Goal: Task Accomplishment & Management: Use online tool/utility

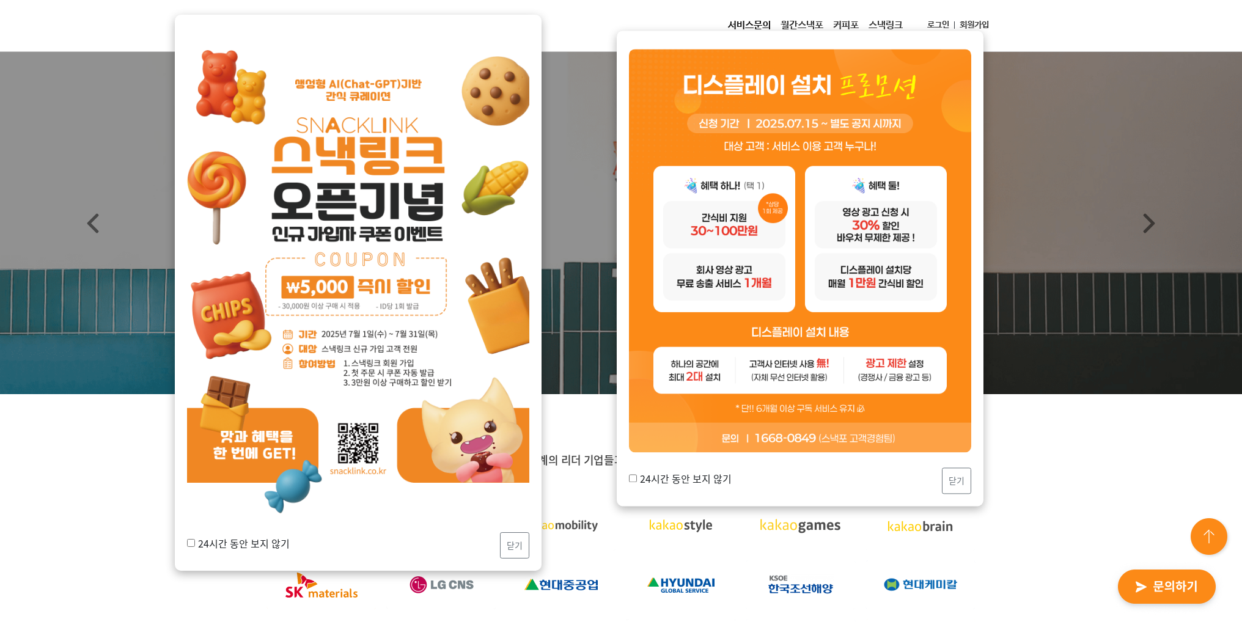
click at [697, 480] on label "24시간 동안 보지 않기" at bounding box center [680, 478] width 103 height 15
click at [631, 479] on input "24시간 동안 보지 않기" at bounding box center [633, 479] width 8 height 8
checkbox input "true"
click at [963, 477] on button "닫기" at bounding box center [956, 481] width 29 height 26
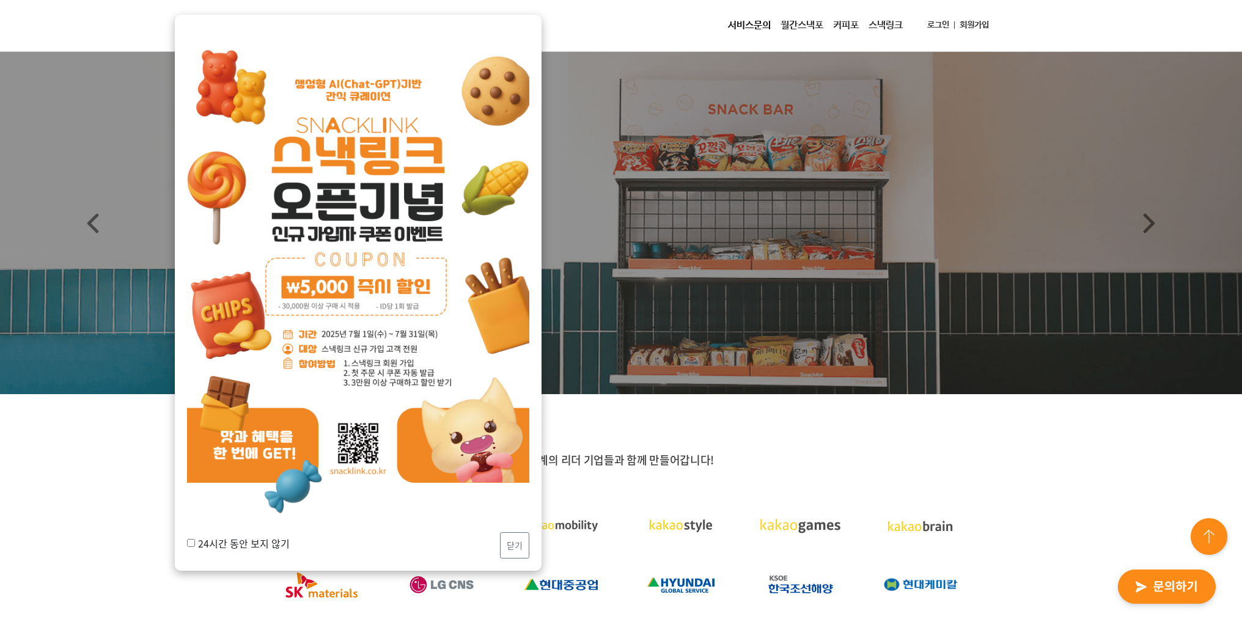
click at [186, 539] on div "24시간 동안 보지 않기 닫기" at bounding box center [358, 293] width 367 height 556
click at [188, 542] on input "24시간 동안 보지 않기" at bounding box center [191, 543] width 8 height 8
checkbox input "true"
click at [523, 545] on button "닫기" at bounding box center [514, 545] width 29 height 26
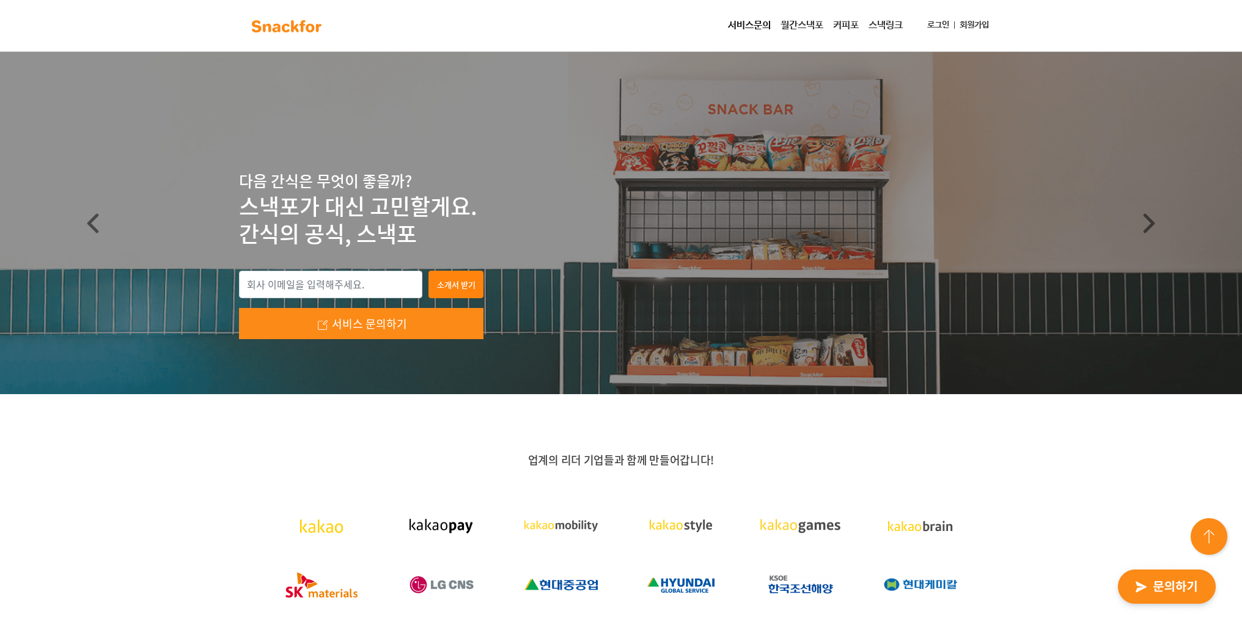
click at [932, 25] on link "로그인" at bounding box center [938, 25] width 32 height 23
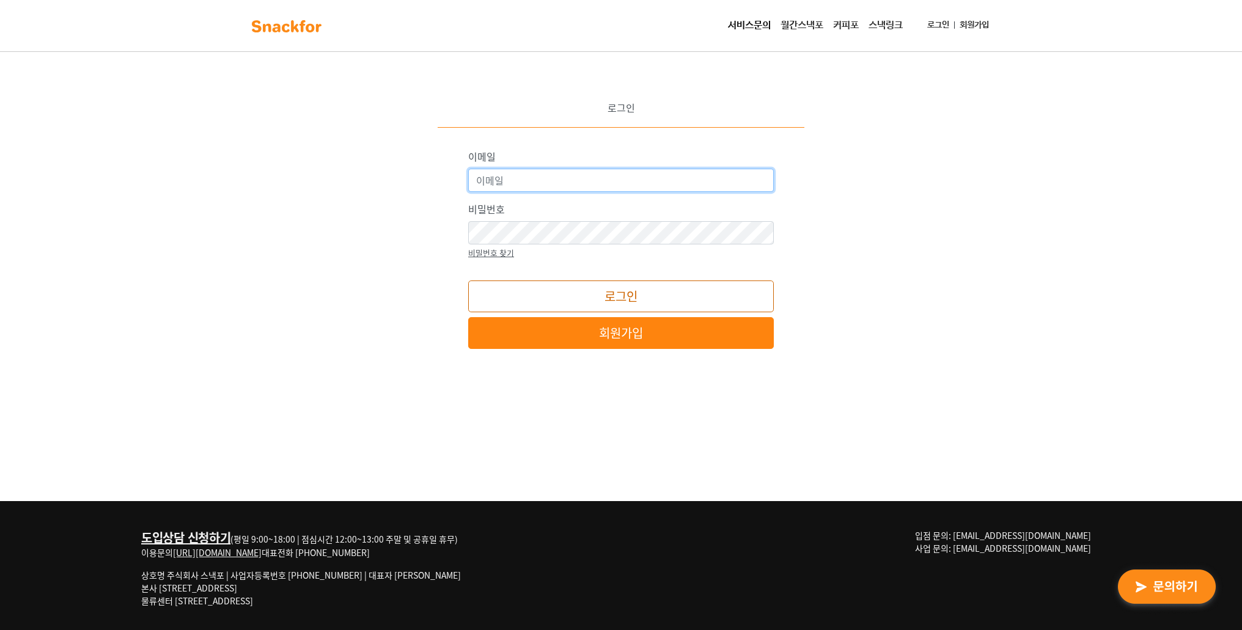
type input "snackfor@snackfor.com"
click at [680, 295] on button "로그인" at bounding box center [621, 297] width 306 height 32
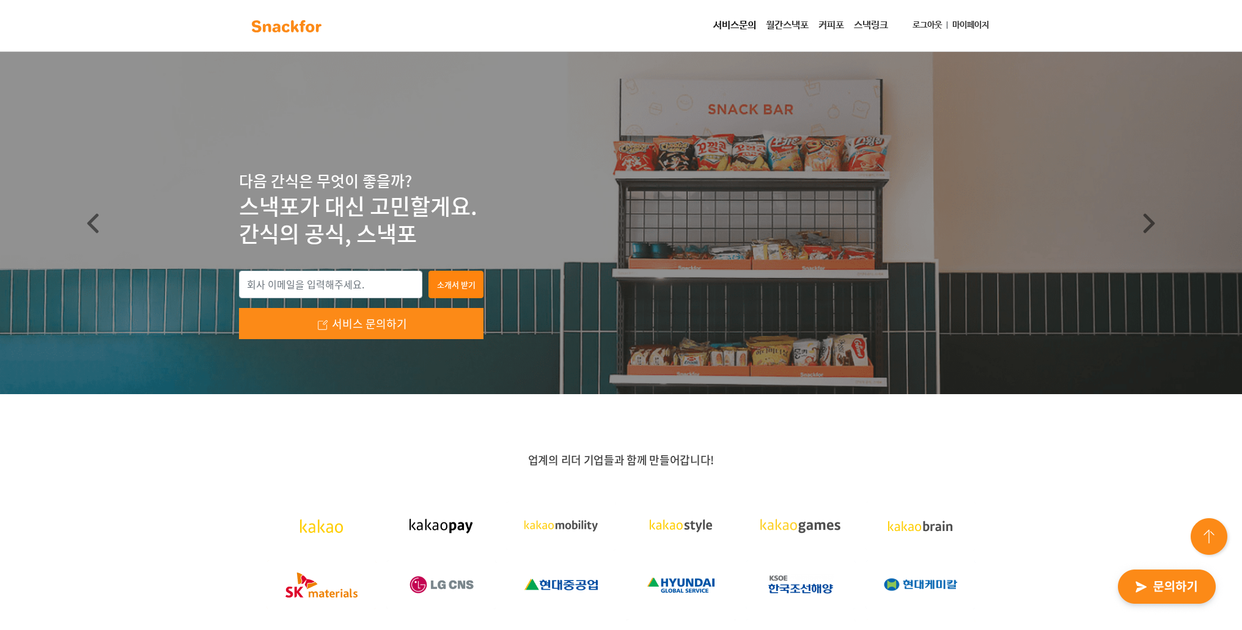
click at [958, 24] on link "마이페이지" at bounding box center [971, 25] width 46 height 23
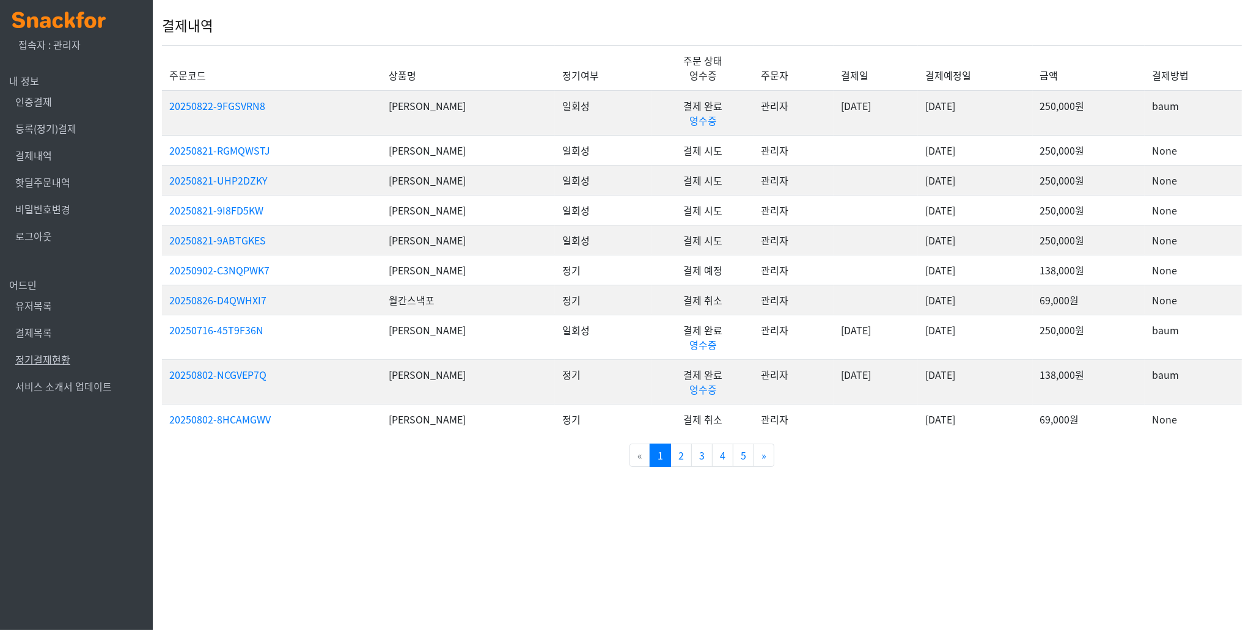
click at [60, 365] on link "정기결제현황" at bounding box center [42, 359] width 55 height 15
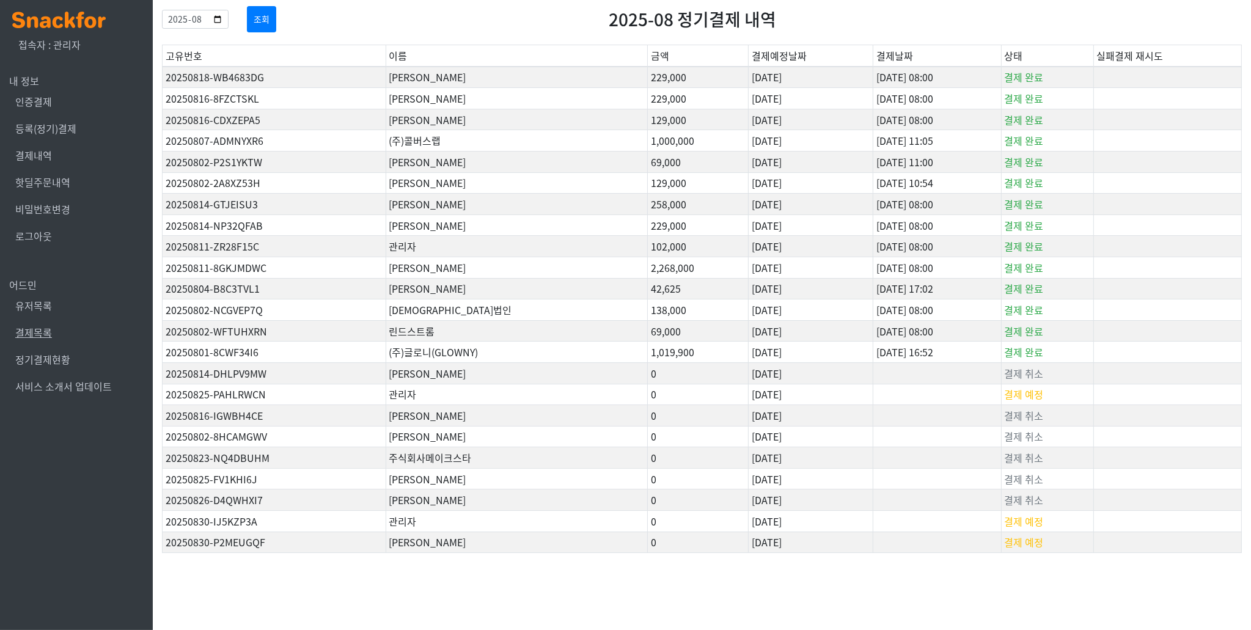
click at [39, 328] on link "결제목록" at bounding box center [33, 332] width 37 height 15
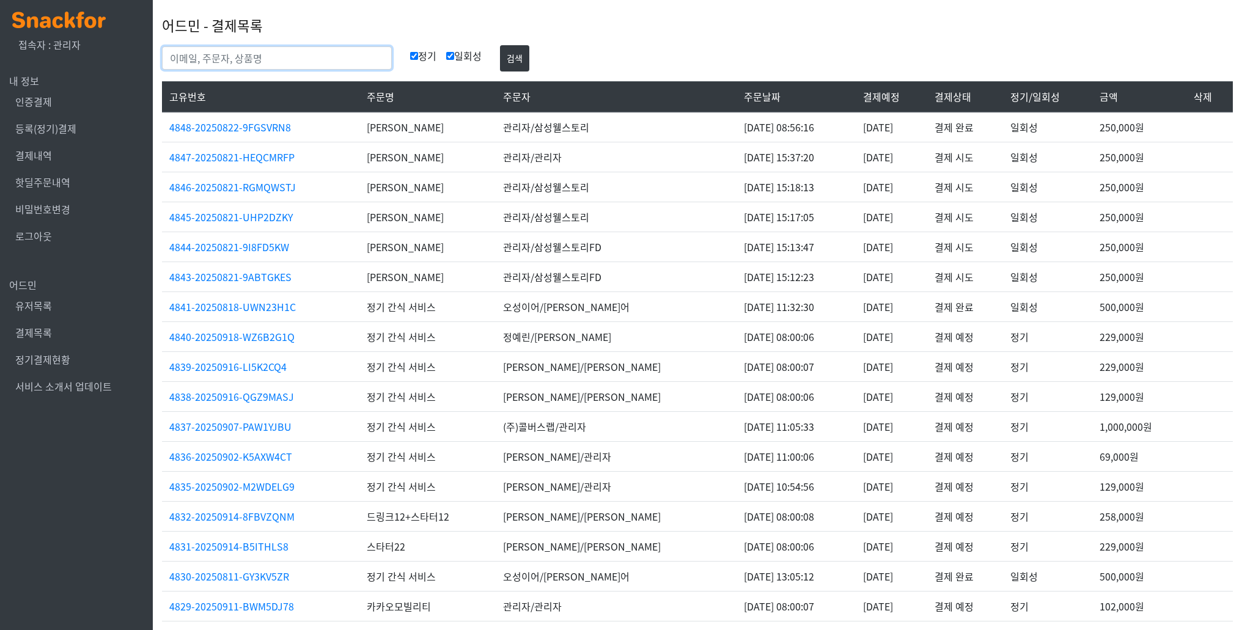
click at [249, 63] on input "text" at bounding box center [277, 57] width 230 height 23
type input "[PERSON_NAME]"
click at [500, 45] on button "검색" at bounding box center [514, 58] width 29 height 26
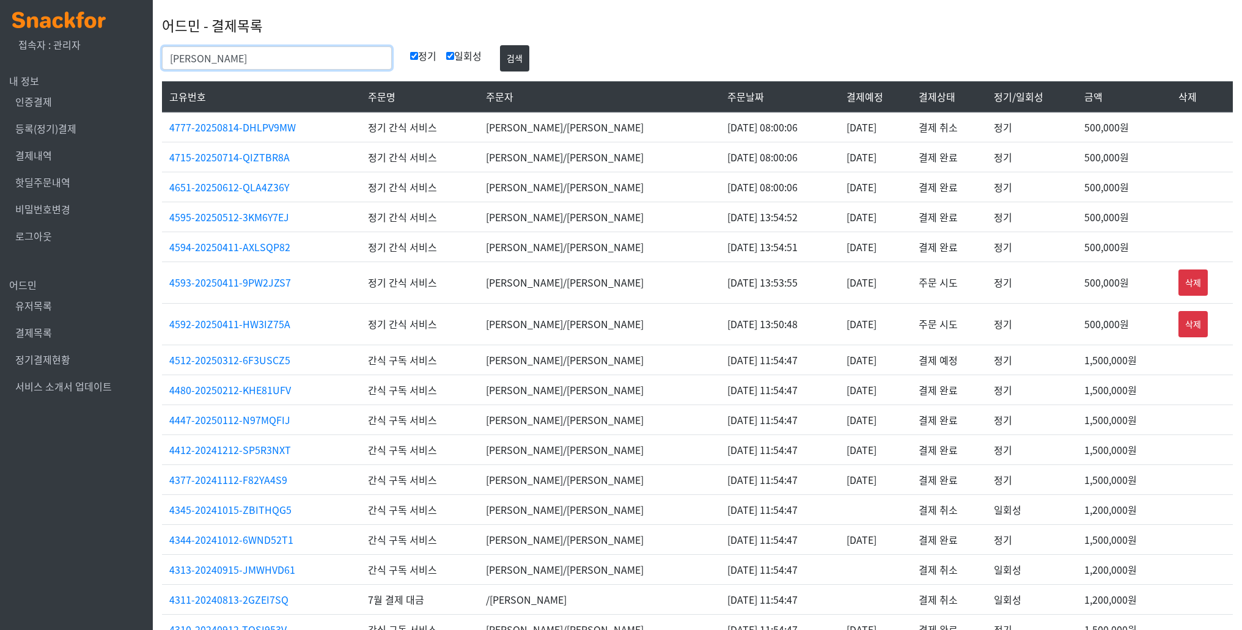
click at [138, 56] on body "x 접속자 : 관리자 내 정보 인증결제 등록(정기)결제 결제내역 핫딜주문내역 비밀번호변경 로그아웃 어드민 유저목록 결제목록 정기결제현황 서비스…" at bounding box center [621, 391] width 1242 height 783
type input "박상박"
click at [500, 45] on button "검색" at bounding box center [514, 58] width 29 height 26
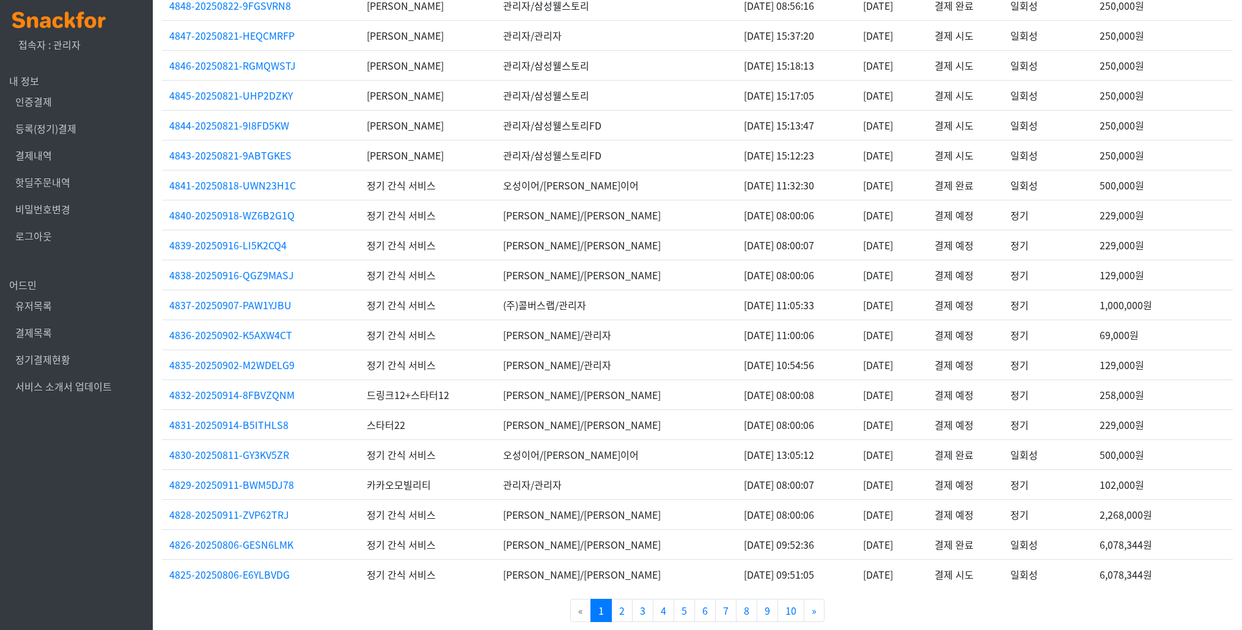
scroll to position [122, 0]
click at [617, 606] on link "2" at bounding box center [621, 609] width 21 height 23
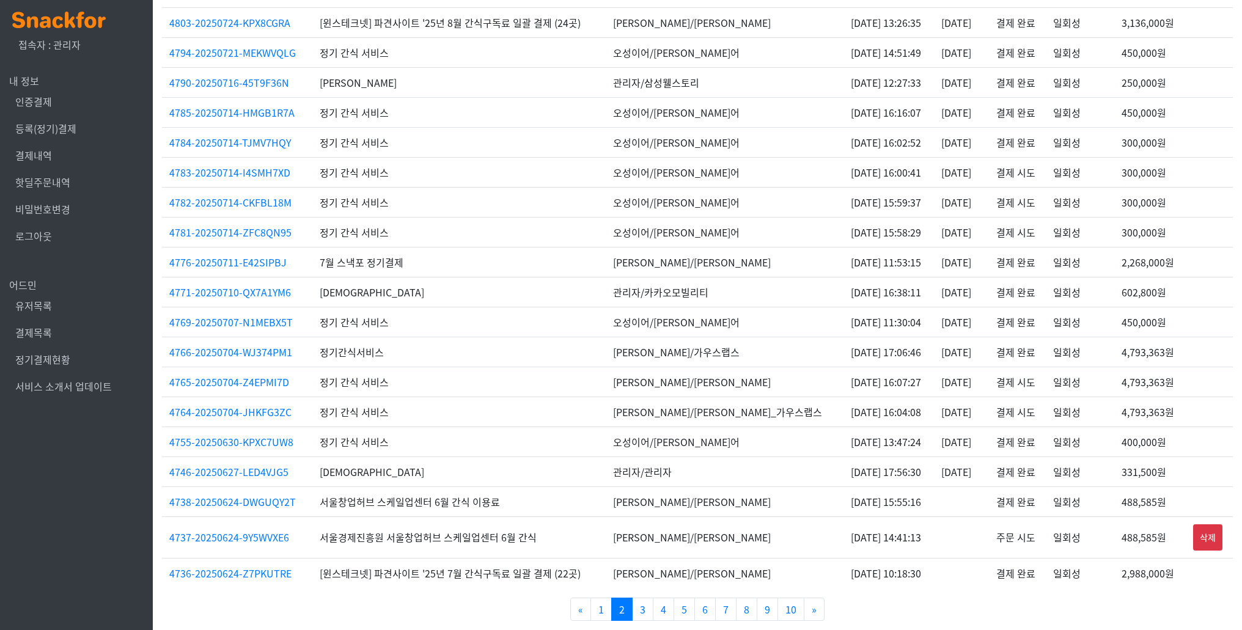
scroll to position [137, 0]
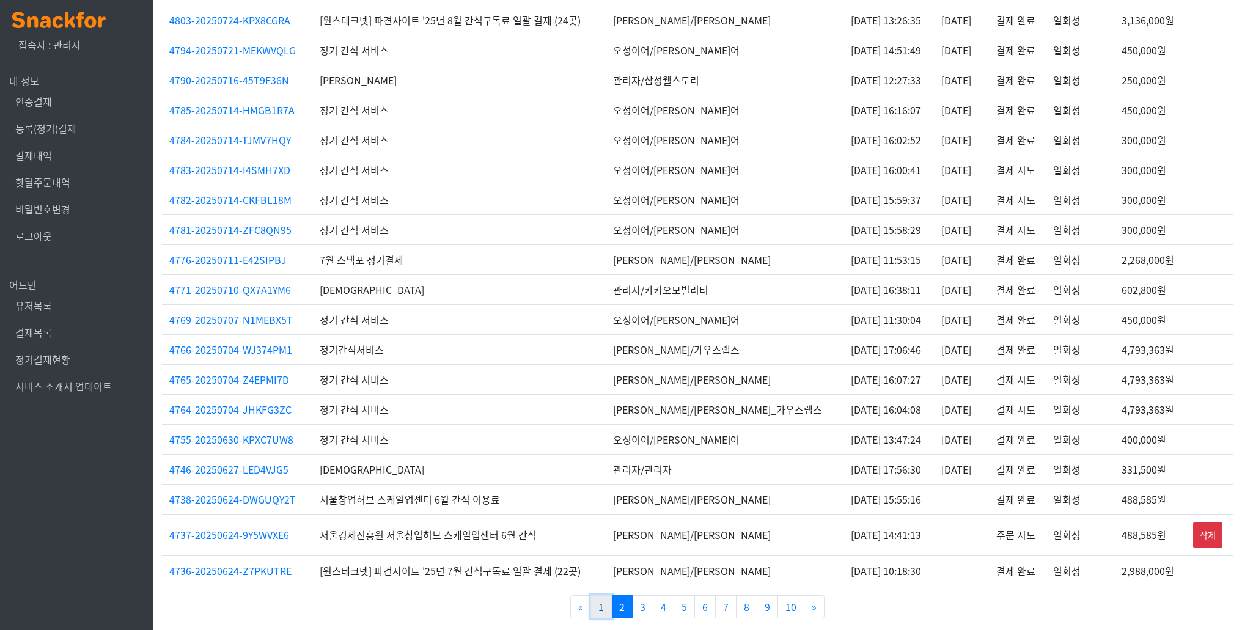
click at [604, 604] on link "1" at bounding box center [601, 606] width 21 height 23
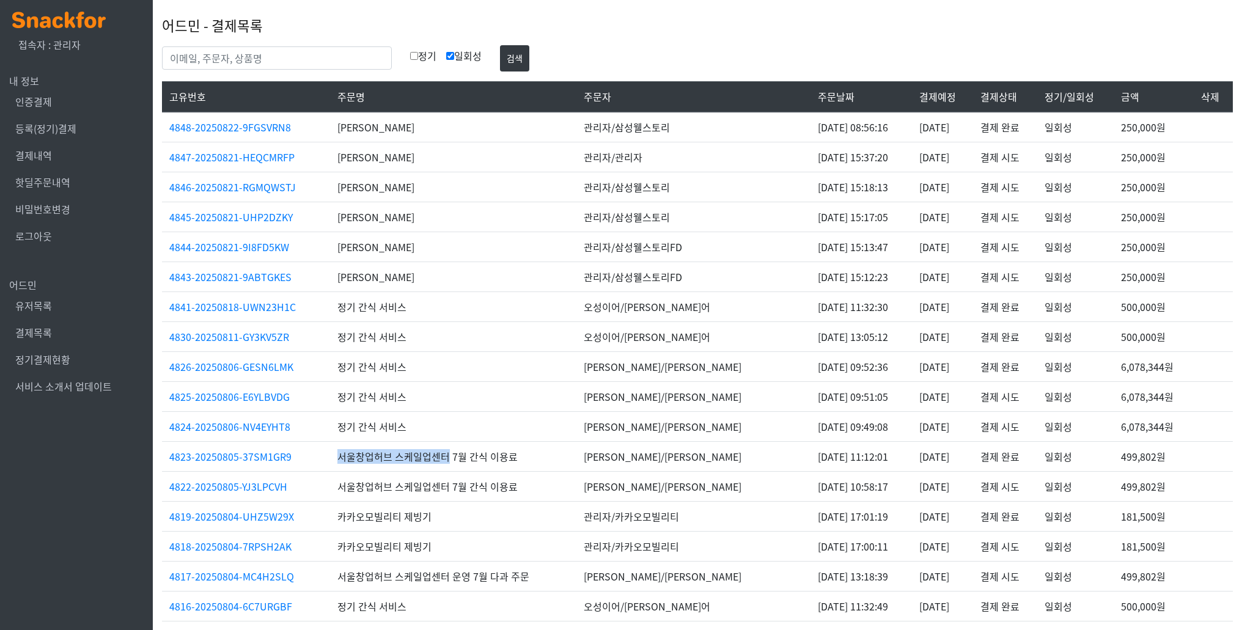
drag, startPoint x: 330, startPoint y: 455, endPoint x: 440, endPoint y: 458, distance: 109.5
click at [440, 458] on td "서울창업허브 스케일업센터 7월 간식 이용료" at bounding box center [453, 456] width 246 height 30
copy td "서울창업허브 스케일업센터"
